Goal: Transaction & Acquisition: Download file/media

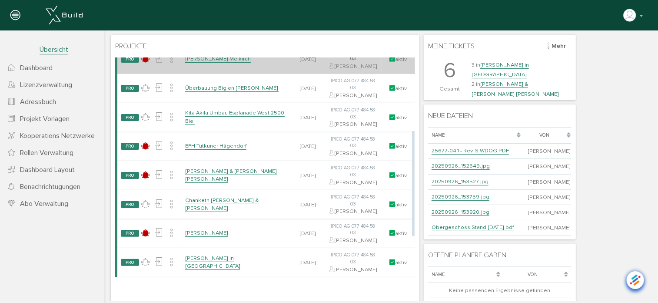
click at [231, 62] on link "[PERSON_NAME] Meikirch" at bounding box center [218, 58] width 66 height 7
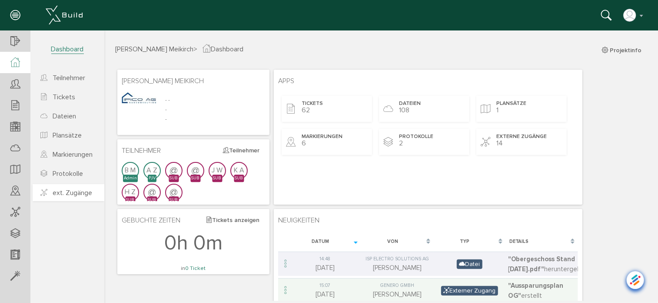
click at [60, 191] on span "ext. Zugänge" at bounding box center [73, 192] width 40 height 9
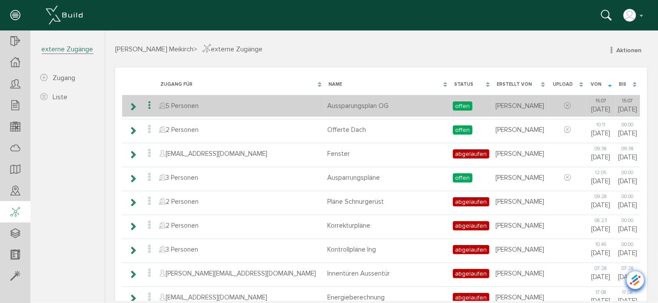
click at [334, 104] on td "Aussparungsplan OG" at bounding box center [388, 105] width 126 height 22
click at [149, 104] on icon at bounding box center [149, 105] width 10 height 12
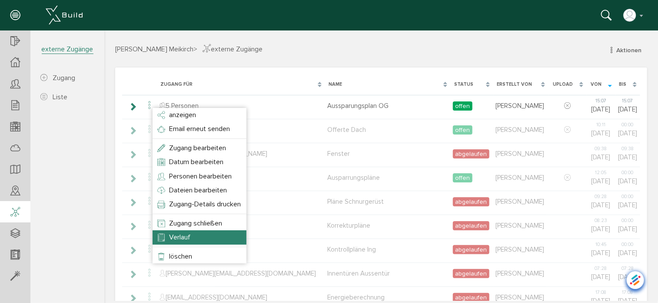
click at [171, 232] on li "Verlauf" at bounding box center [199, 237] width 94 height 14
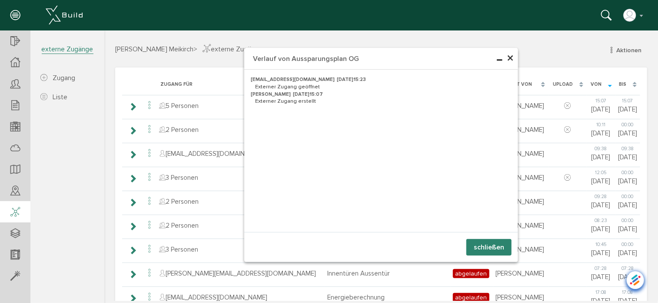
click at [497, 243] on button "schließen" at bounding box center [488, 246] width 45 height 17
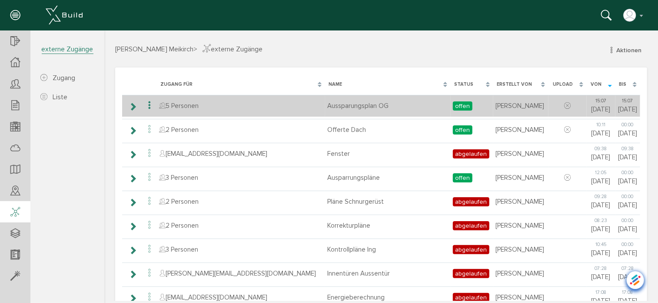
click at [148, 104] on icon at bounding box center [149, 105] width 10 height 12
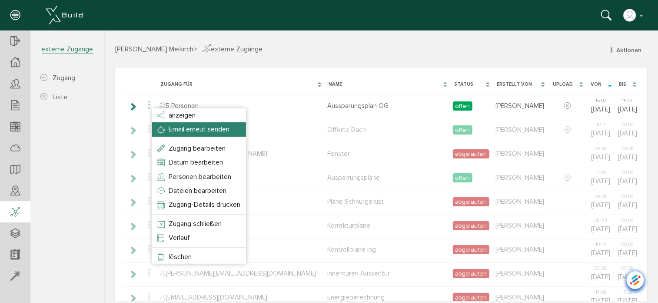
click at [169, 128] on span "Email erneut senden" at bounding box center [198, 128] width 61 height 9
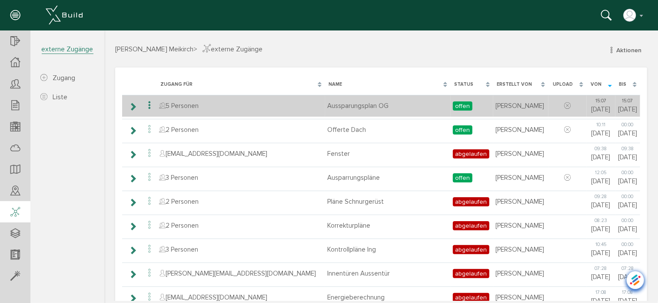
click at [149, 106] on icon at bounding box center [149, 105] width 10 height 12
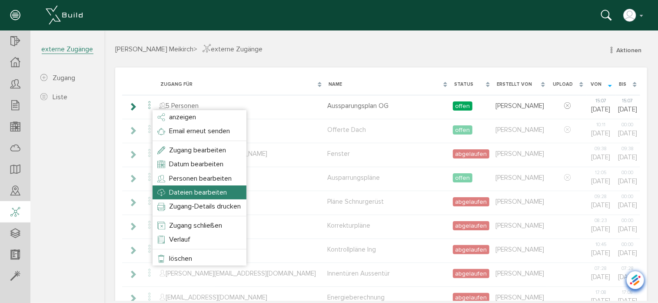
click at [186, 190] on span "Dateien bearbeiten" at bounding box center [198, 191] width 58 height 9
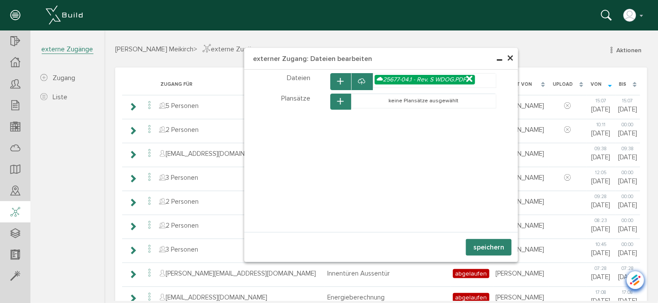
click at [507, 56] on span "×" at bounding box center [510, 58] width 7 height 17
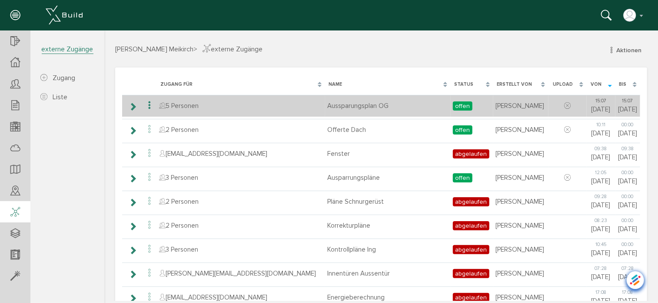
click at [148, 104] on icon at bounding box center [149, 105] width 10 height 12
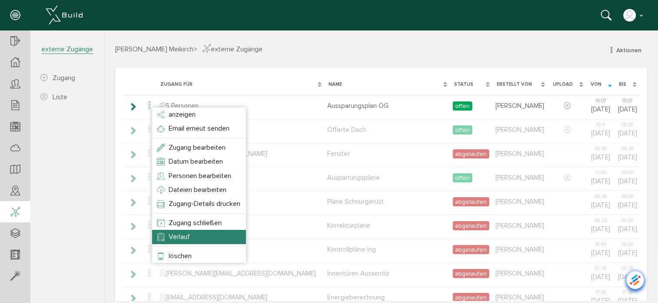
click at [168, 237] on li "Verlauf" at bounding box center [199, 236] width 94 height 14
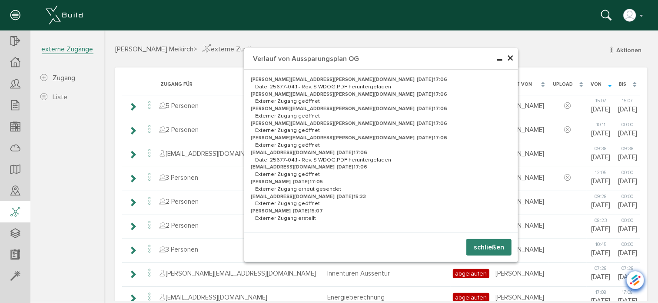
click at [488, 244] on button "schließen" at bounding box center [488, 246] width 45 height 17
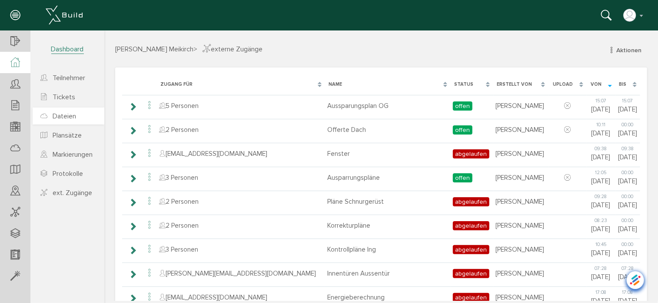
click at [68, 114] on span "Dateien" at bounding box center [64, 116] width 23 height 9
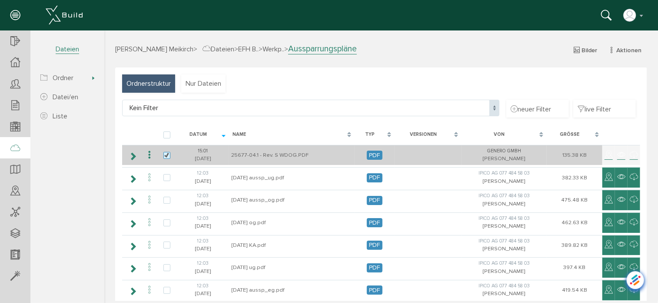
click at [168, 154] on label at bounding box center [168, 155] width 10 height 8
click at [168, 154] on input "checkbox" at bounding box center [166, 154] width 6 height 6
checkbox input "false"
click at [149, 153] on icon at bounding box center [149, 155] width 10 height 12
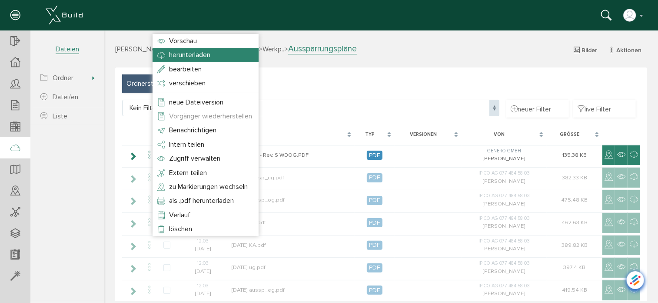
click at [174, 52] on span "herunterladen" at bounding box center [189, 54] width 41 height 9
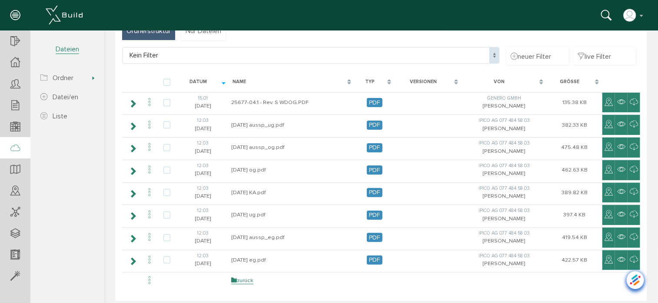
scroll to position [83, 0]
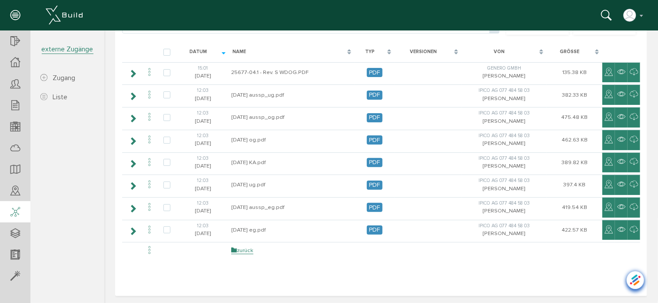
click at [14, 213] on icon at bounding box center [15, 212] width 10 height 12
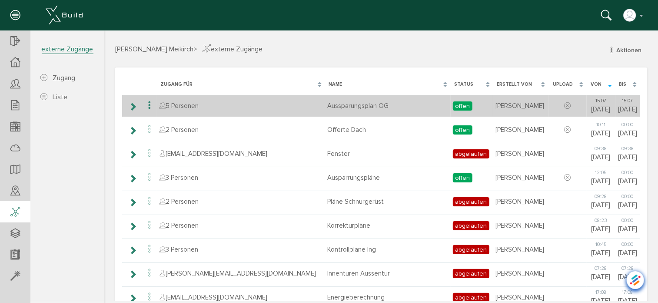
click at [148, 105] on icon at bounding box center [149, 105] width 10 height 12
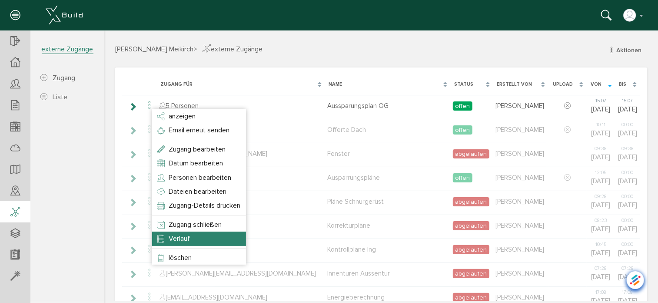
click at [194, 236] on li "Verlauf" at bounding box center [199, 238] width 94 height 14
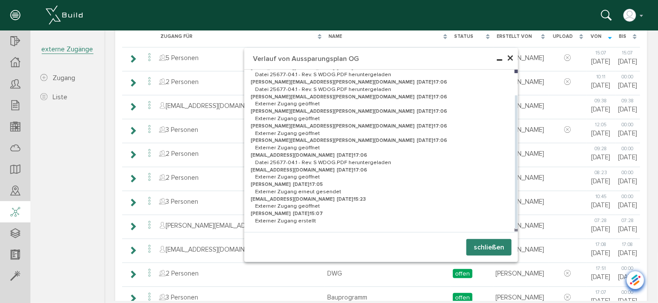
scroll to position [87, 0]
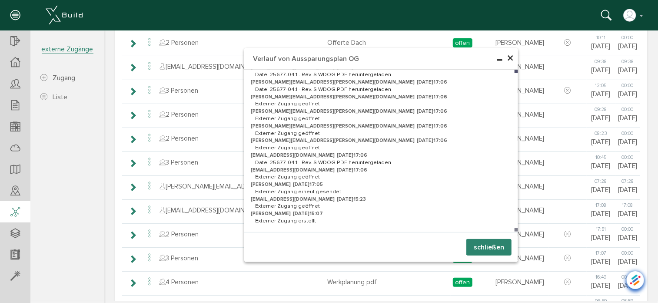
click at [496, 246] on button "schließen" at bounding box center [488, 246] width 45 height 17
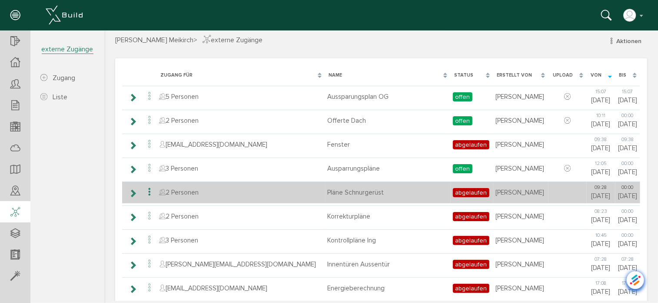
scroll to position [0, 0]
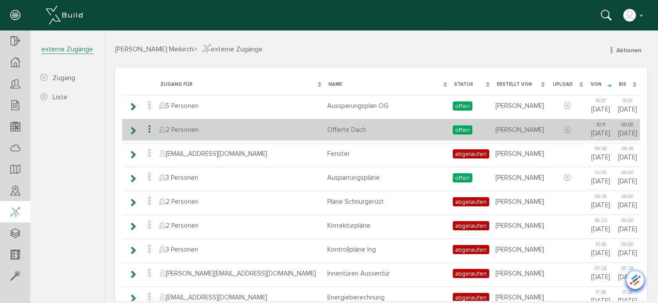
click at [146, 129] on icon at bounding box center [149, 129] width 10 height 12
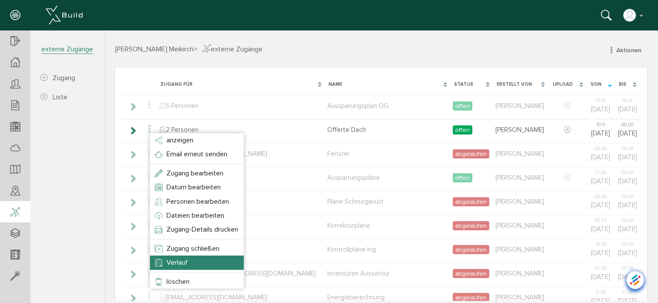
click at [165, 266] on li "Verlauf" at bounding box center [197, 262] width 94 height 14
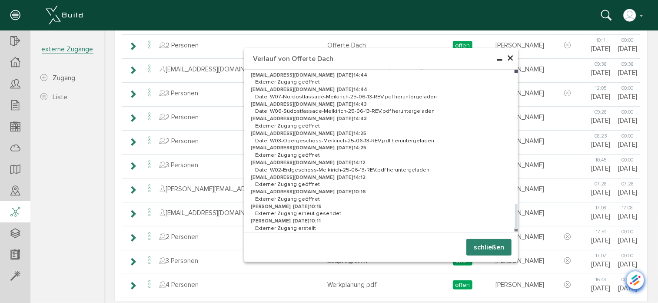
scroll to position [141, 0]
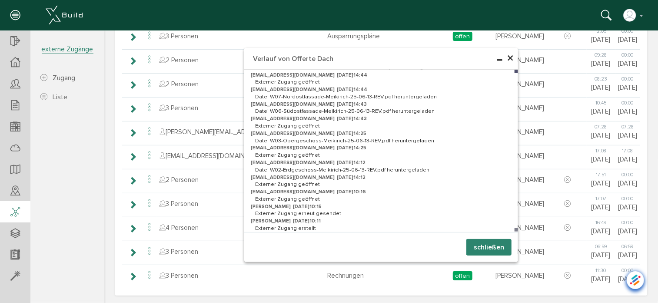
click at [508, 60] on span "×" at bounding box center [510, 58] width 7 height 17
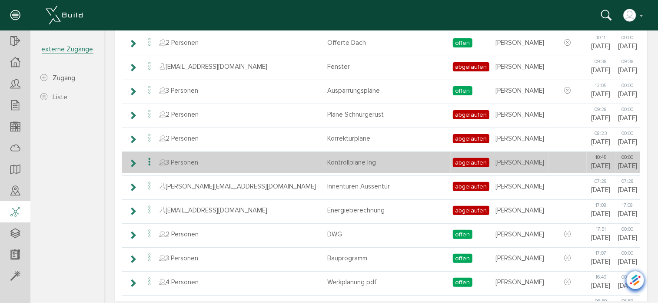
scroll to position [43, 0]
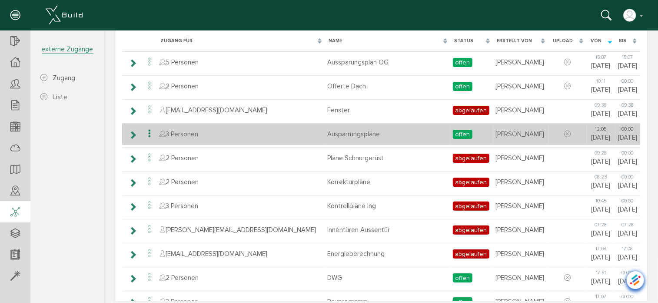
click at [198, 136] on td "3 Personen" at bounding box center [241, 134] width 168 height 22
click at [148, 131] on icon at bounding box center [149, 133] width 10 height 12
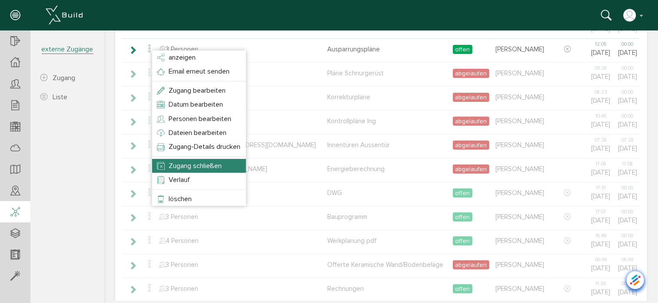
scroll to position [130, 0]
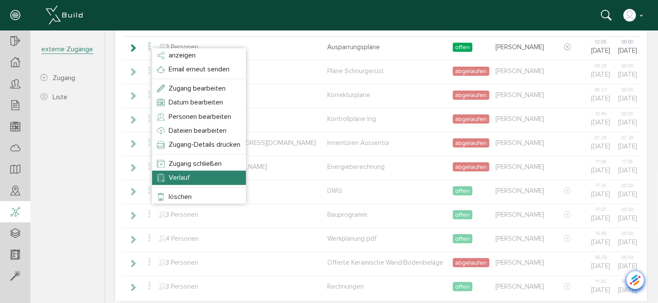
click at [174, 177] on span "Verlauf" at bounding box center [178, 177] width 21 height 9
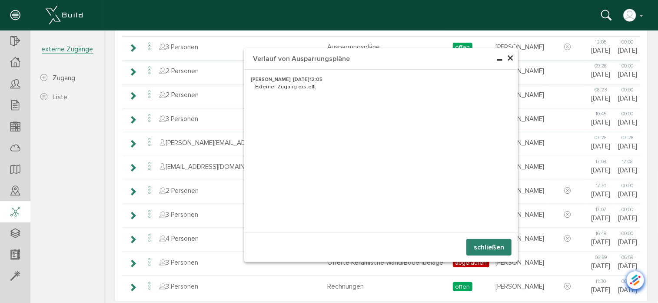
click at [492, 246] on button "schließen" at bounding box center [488, 246] width 45 height 17
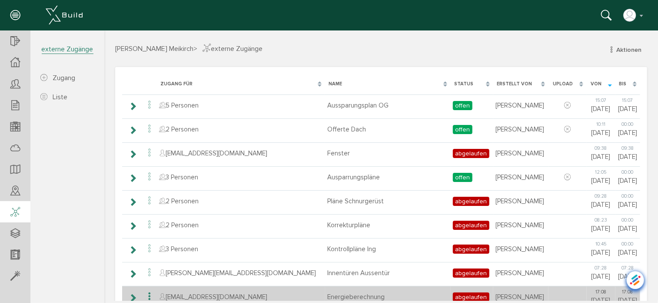
scroll to position [0, 0]
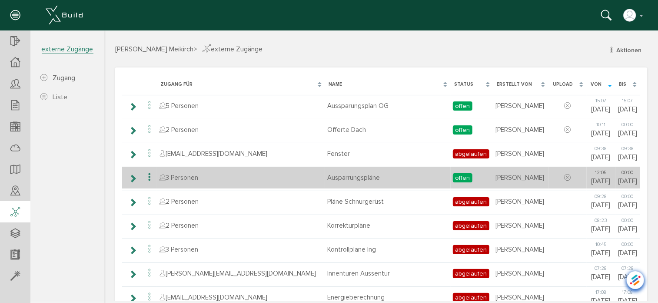
click at [148, 176] on icon at bounding box center [149, 177] width 10 height 12
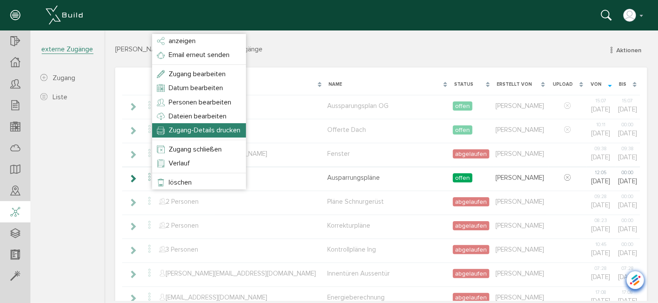
click at [193, 129] on span "Zugang-Details drucken" at bounding box center [204, 129] width 72 height 9
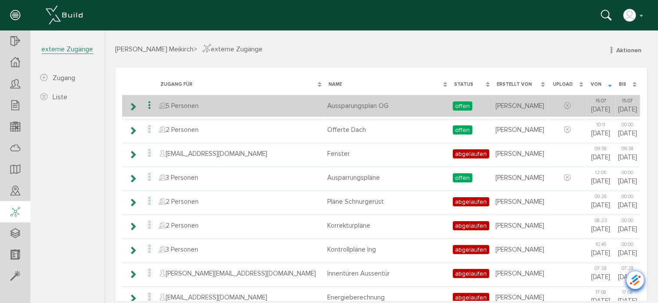
click at [146, 102] on icon at bounding box center [149, 105] width 10 height 12
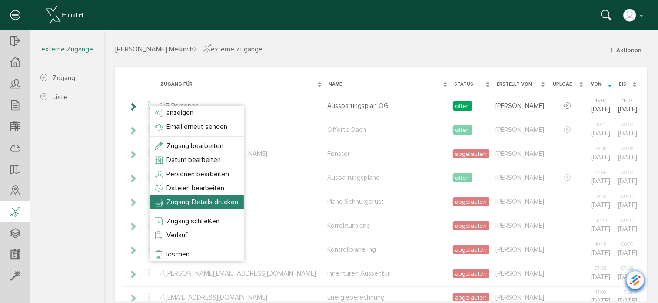
click at [188, 203] on span "Zugang-Details drucken" at bounding box center [202, 201] width 72 height 9
